Goal: Check status: Check status

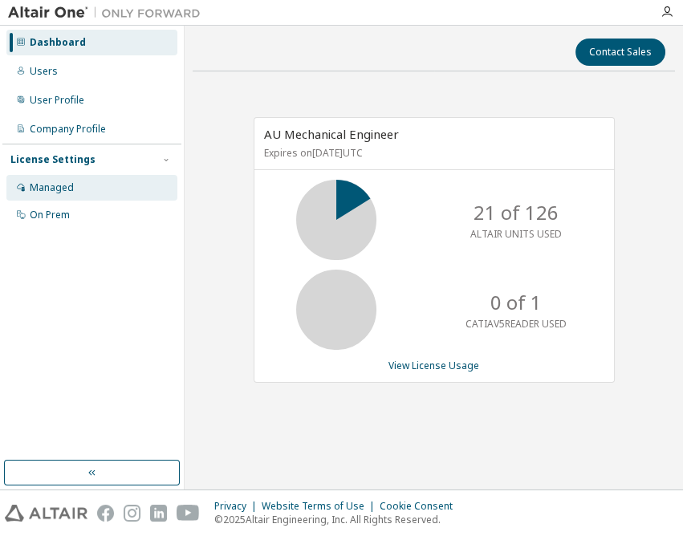
click at [68, 183] on div "Managed" at bounding box center [52, 187] width 44 height 13
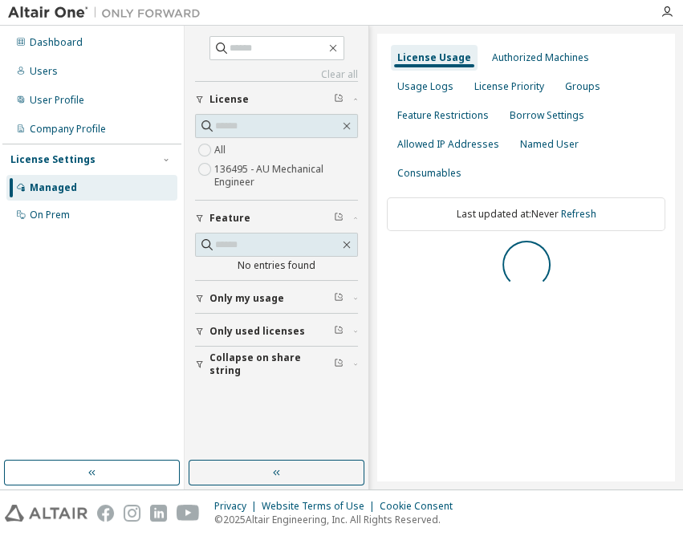
drag, startPoint x: 260, startPoint y: 473, endPoint x: 279, endPoint y: 457, distance: 25.1
click at [260, 474] on button "button" at bounding box center [277, 473] width 176 height 26
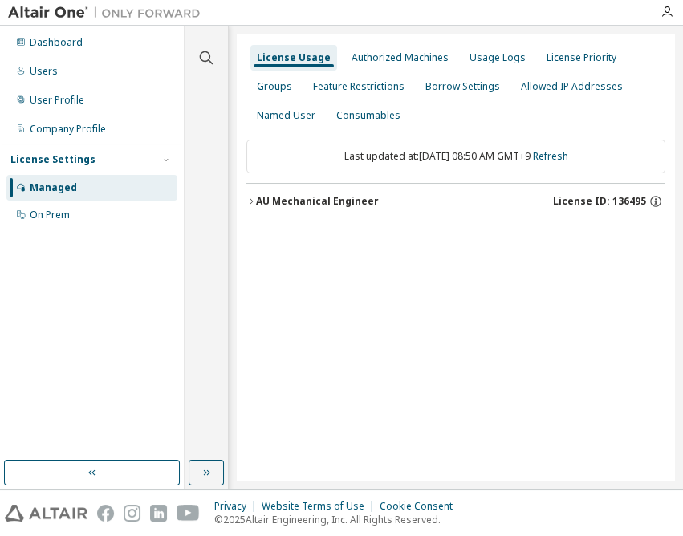
drag, startPoint x: 392, startPoint y: 345, endPoint x: 313, endPoint y: 199, distance: 166.2
click at [313, 199] on div "AU Mechanical Engineer" at bounding box center [317, 201] width 123 height 13
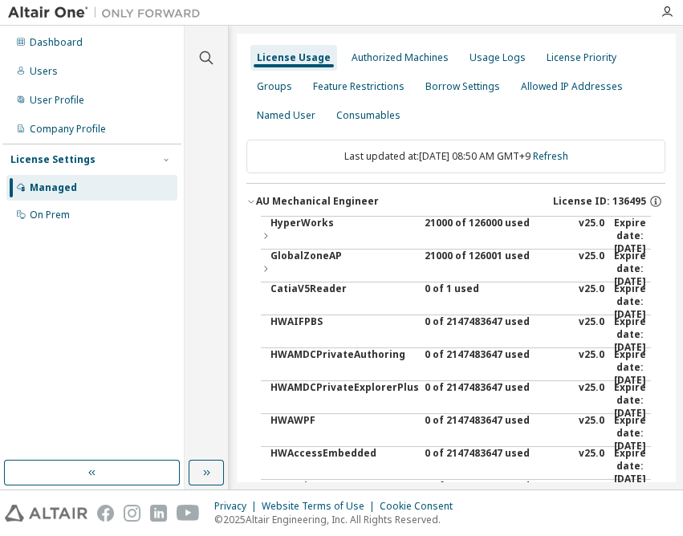
click at [449, 224] on div "21000 of 126000 used" at bounding box center [496, 236] width 144 height 39
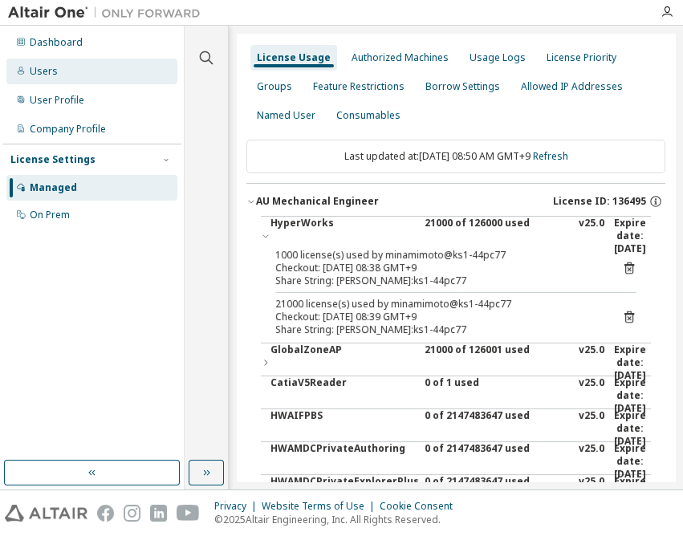
drag, startPoint x: 61, startPoint y: 47, endPoint x: 64, endPoint y: 70, distance: 23.5
click at [61, 47] on div "Dashboard" at bounding box center [56, 42] width 53 height 13
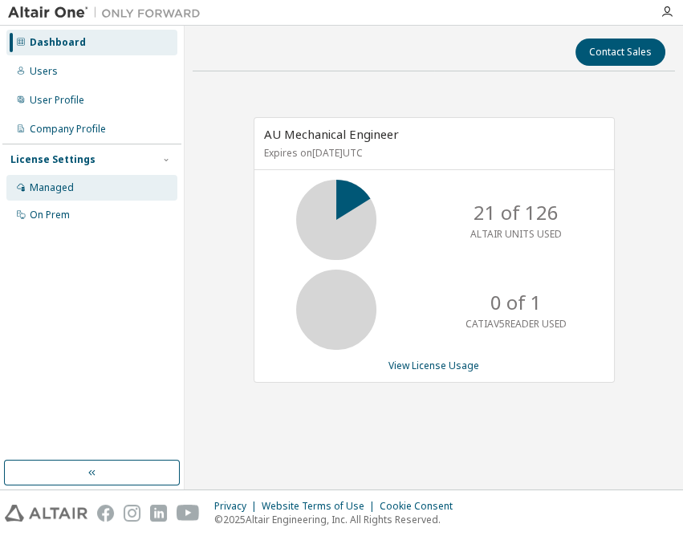
click at [67, 189] on div "Managed" at bounding box center [52, 187] width 44 height 13
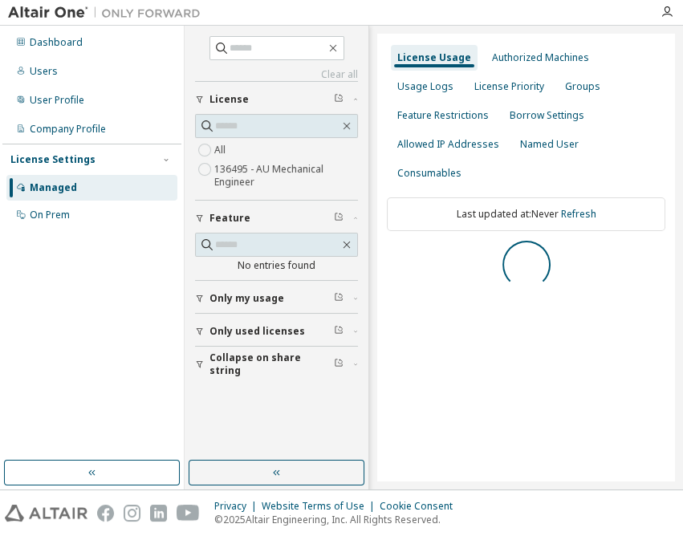
drag, startPoint x: 265, startPoint y: 474, endPoint x: 280, endPoint y: 457, distance: 22.7
click at [265, 475] on button "button" at bounding box center [277, 473] width 176 height 26
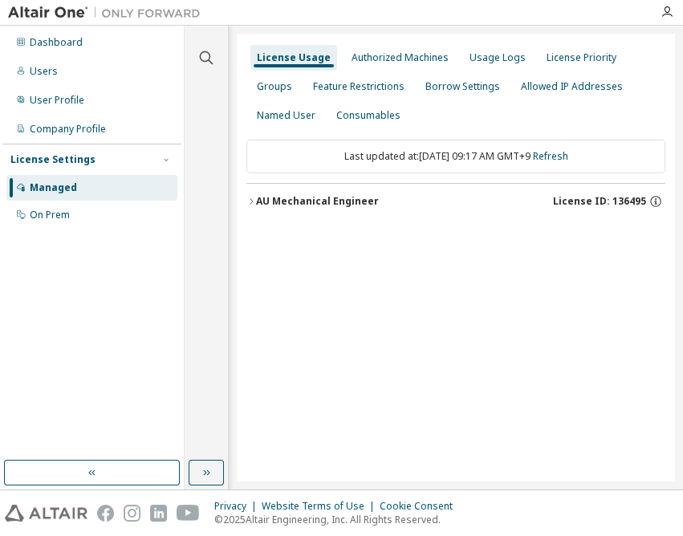
click at [357, 195] on div "AU Mechanical Engineer" at bounding box center [317, 201] width 123 height 13
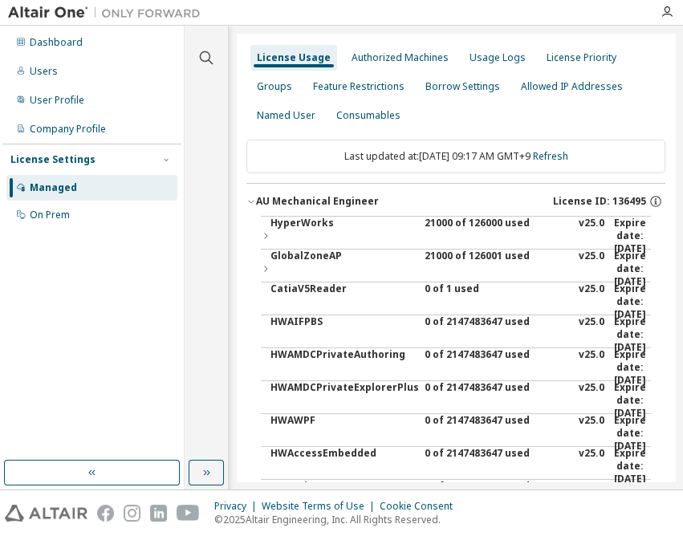
click at [433, 219] on div "21000 of 126000 used" at bounding box center [496, 236] width 144 height 39
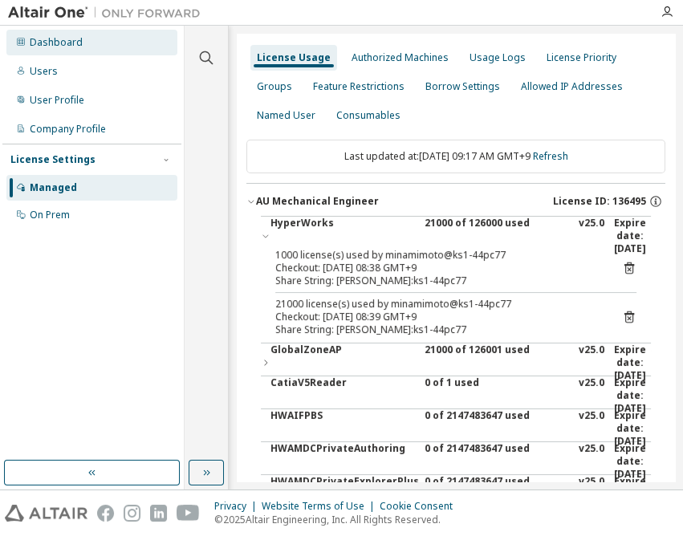
click at [22, 44] on icon at bounding box center [21, 42] width 10 height 10
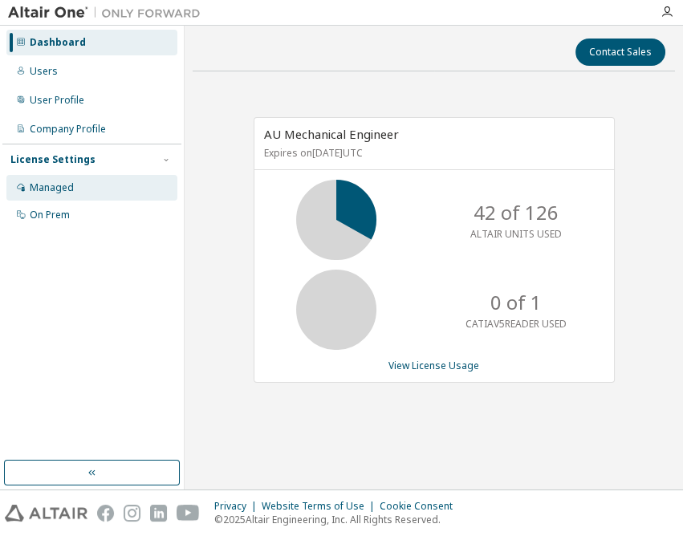
click at [37, 196] on div "Managed" at bounding box center [91, 188] width 171 height 26
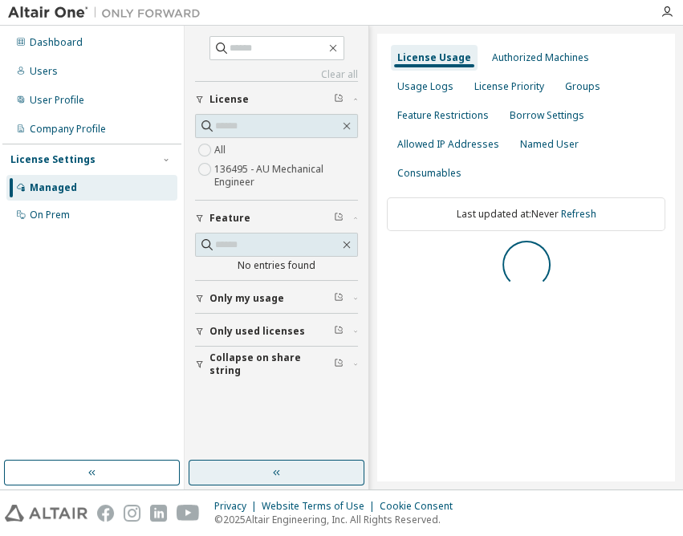
click at [266, 465] on button "button" at bounding box center [277, 473] width 176 height 26
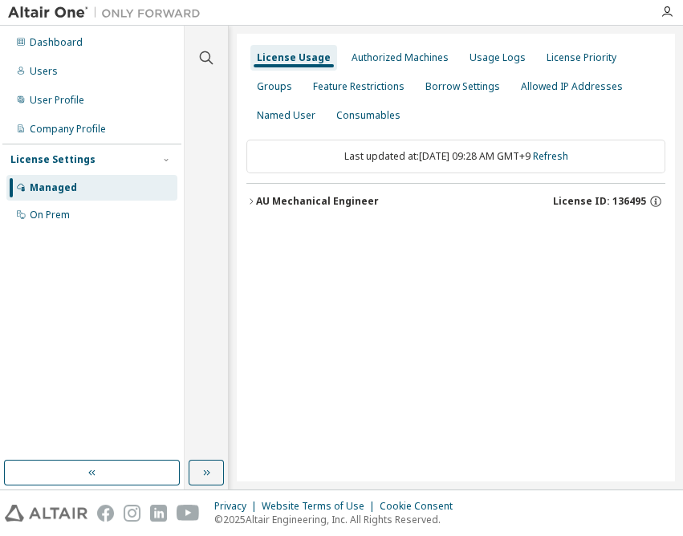
click at [341, 200] on div "AU Mechanical Engineer" at bounding box center [317, 201] width 123 height 13
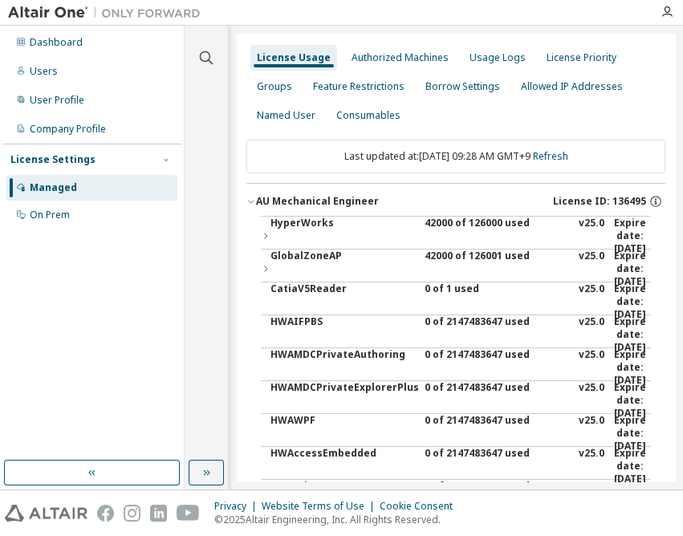
click at [453, 217] on div "42000 of 126000 used" at bounding box center [496, 236] width 144 height 39
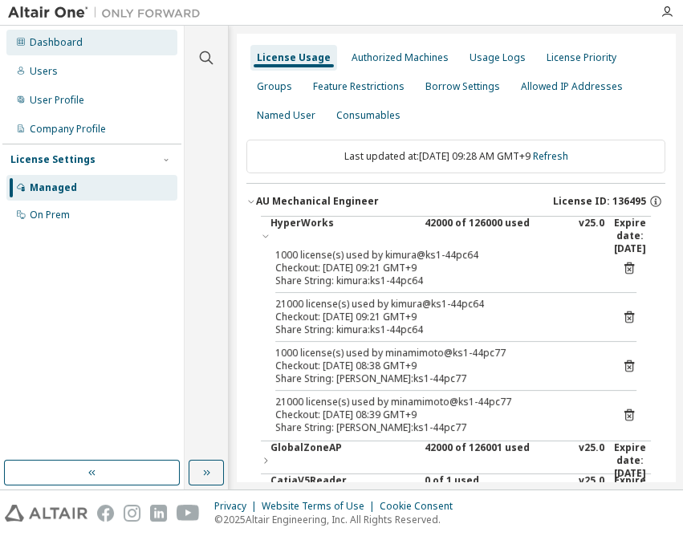
click at [77, 44] on div "Dashboard" at bounding box center [56, 42] width 53 height 13
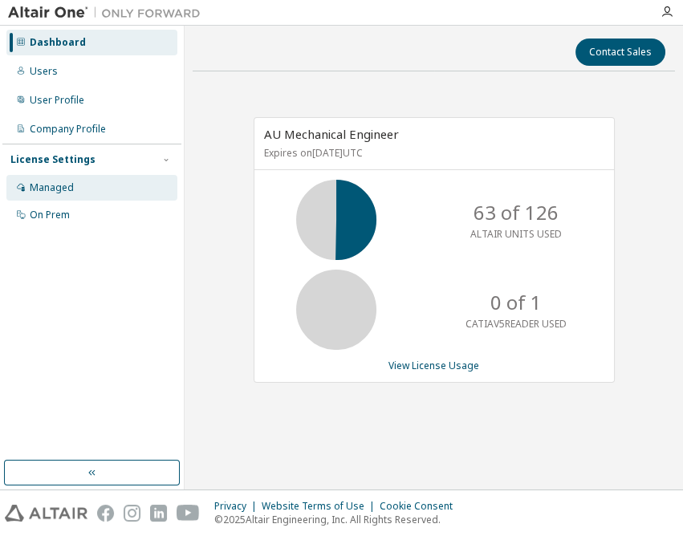
click at [92, 189] on div "Managed" at bounding box center [91, 188] width 171 height 26
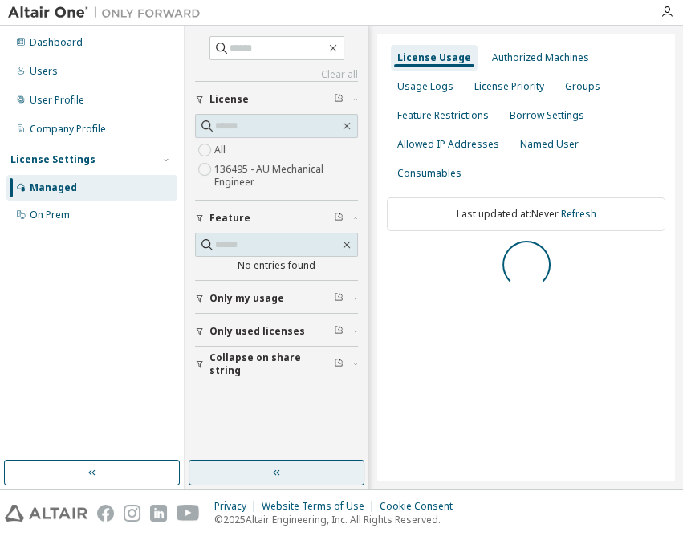
click at [276, 480] on button "button" at bounding box center [277, 473] width 176 height 26
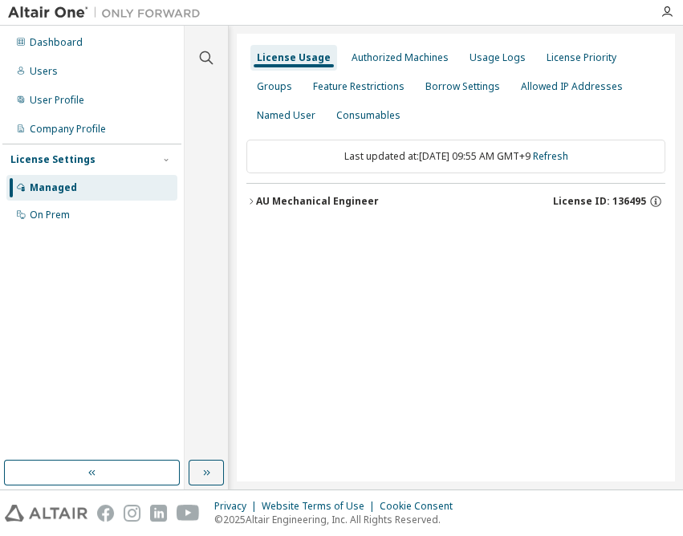
click at [344, 201] on div "AU Mechanical Engineer" at bounding box center [317, 201] width 123 height 13
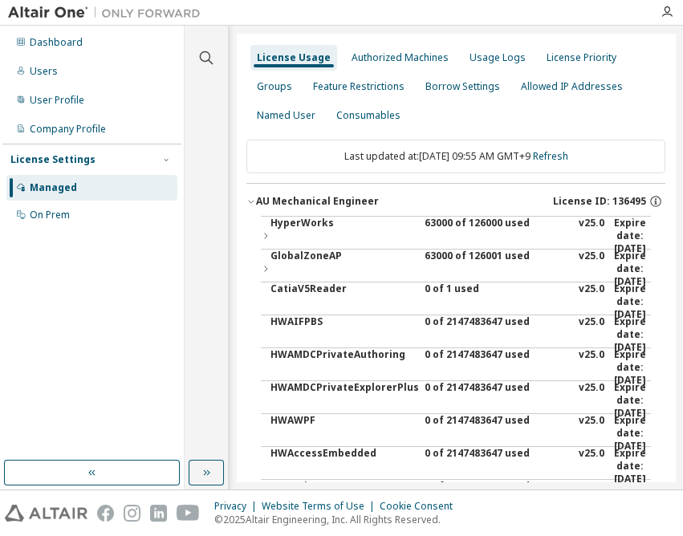
click at [450, 221] on div "63000 of 126000 used" at bounding box center [496, 236] width 144 height 39
